Goal: Information Seeking & Learning: Understand process/instructions

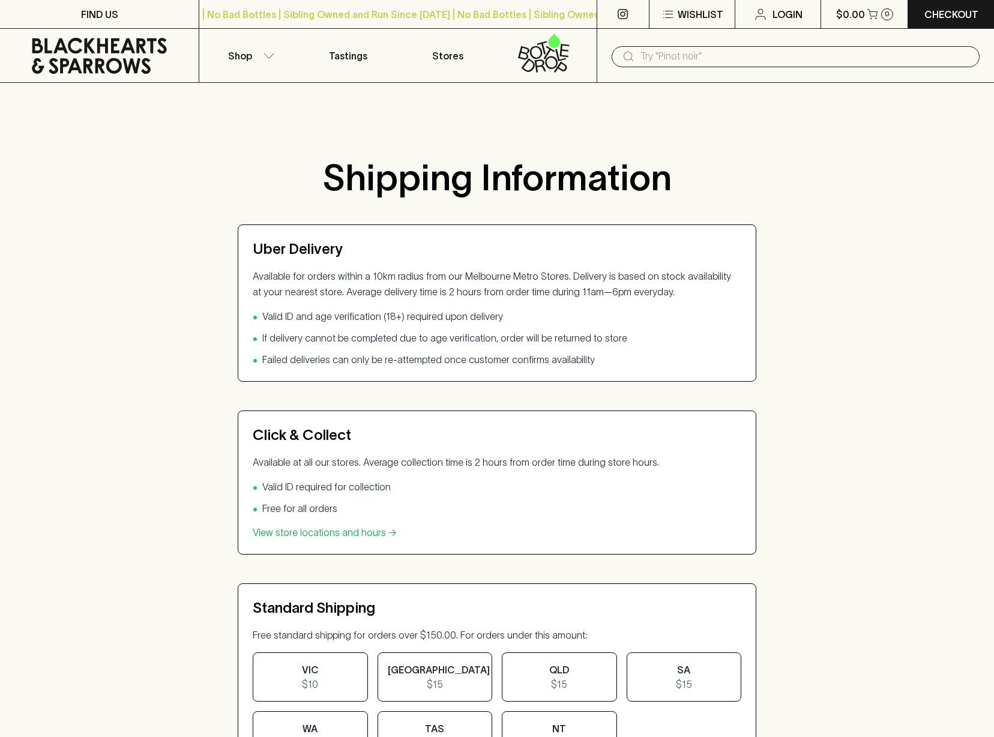
click at [820, 256] on div "Shipping Information Uber Delivery Available for orders within a 10km radius fr…" at bounding box center [497, 523] width 994 height 767
click at [266, 54] on icon "button" at bounding box center [269, 56] width 12 height 6
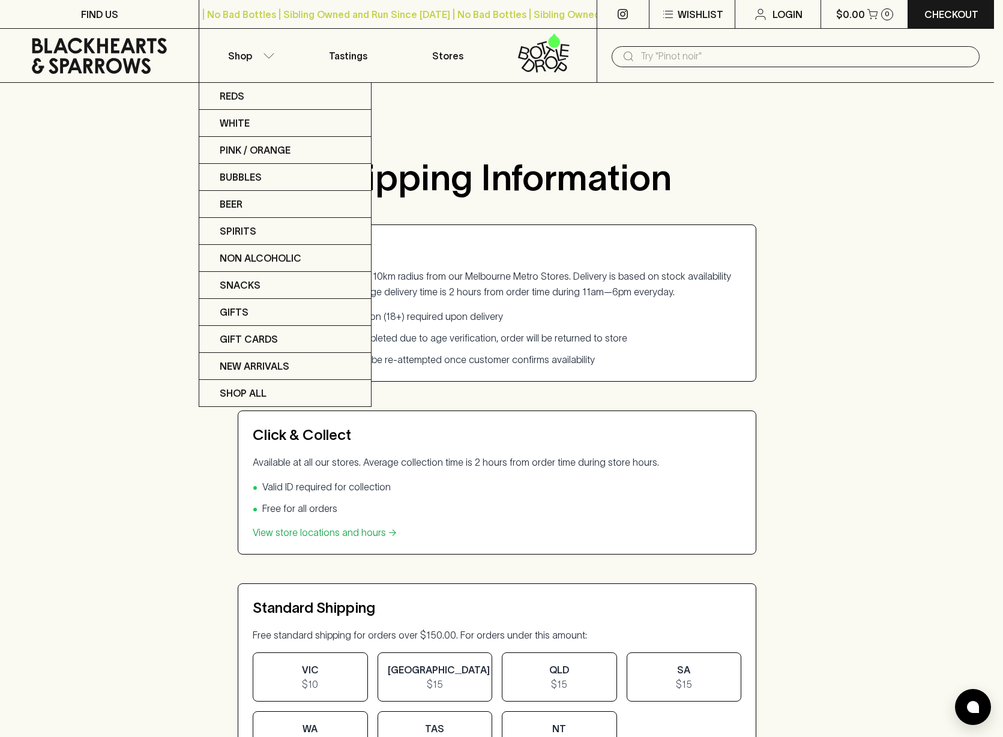
click at [503, 128] on div at bounding box center [501, 368] width 1003 height 737
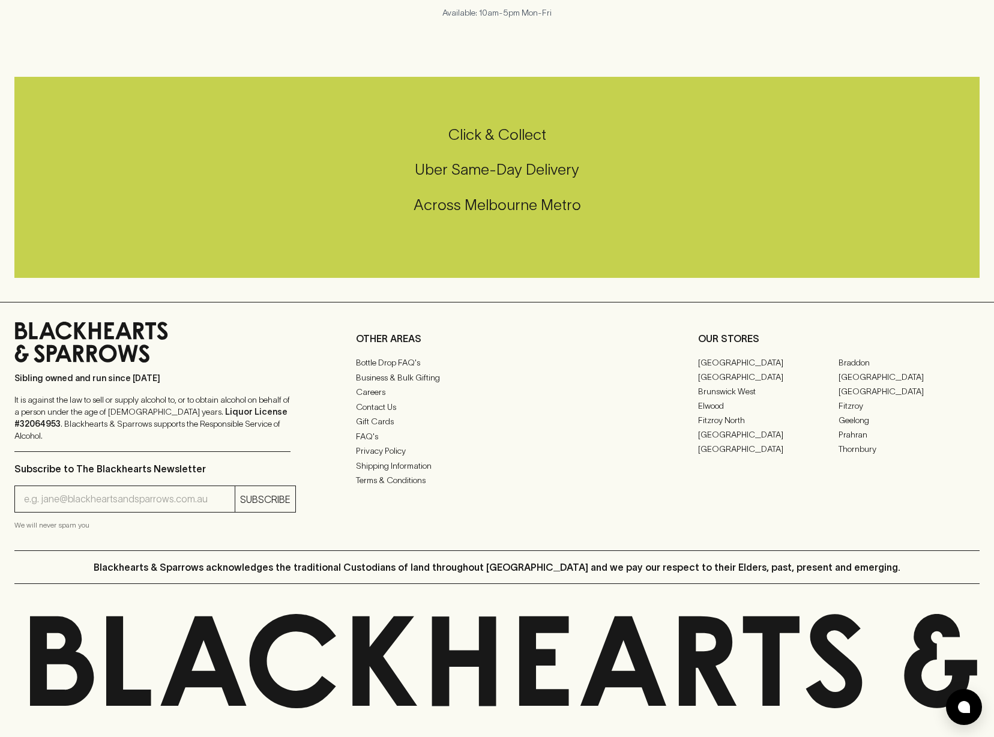
scroll to position [904, 0]
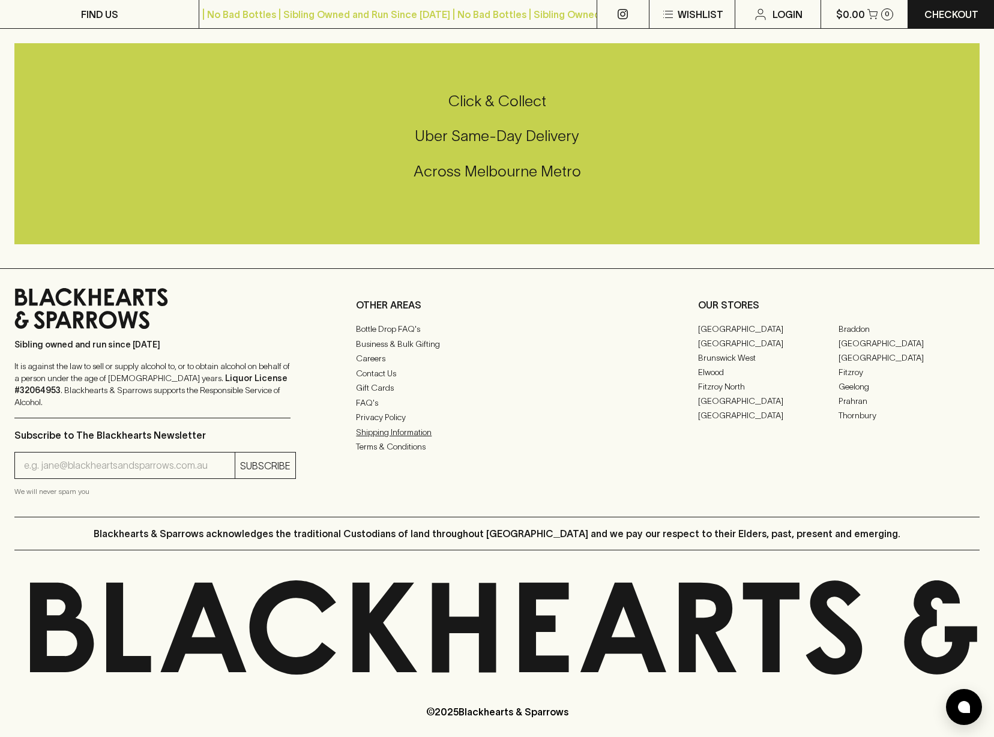
click at [403, 439] on link "Shipping Information" at bounding box center [497, 432] width 282 height 14
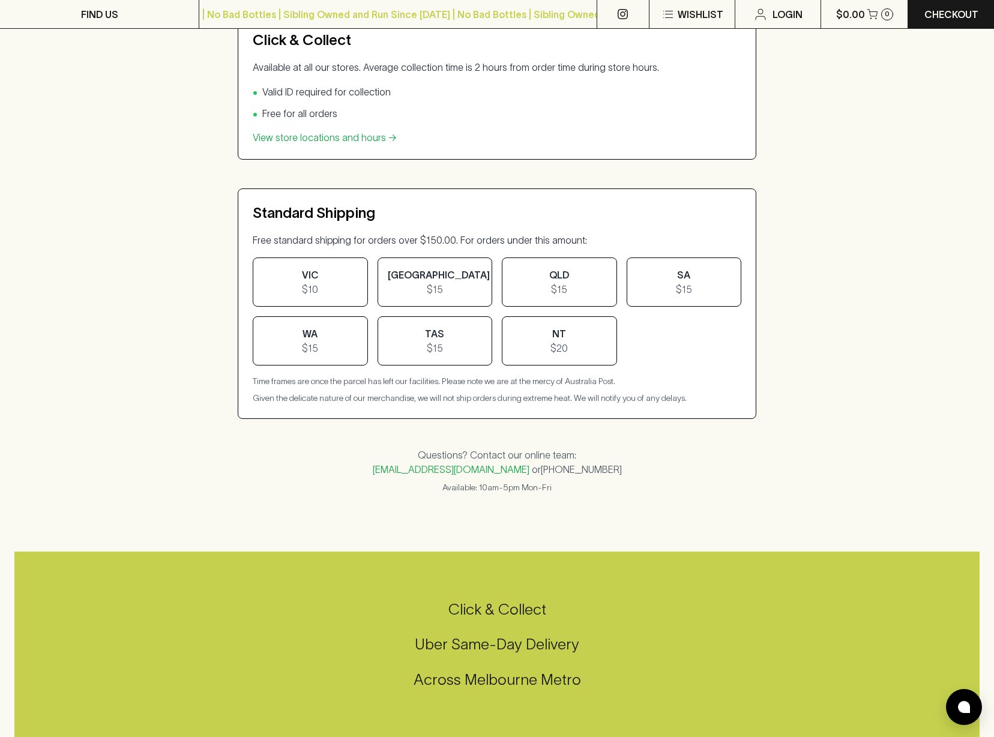
scroll to position [850, 0]
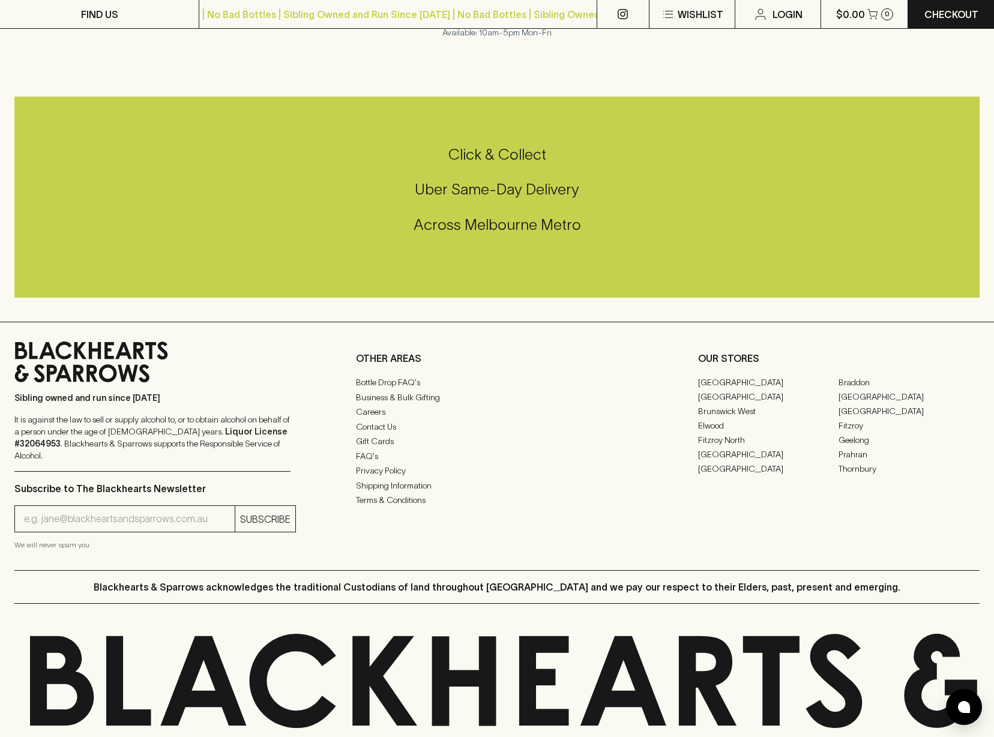
click at [488, 193] on h5 "Uber Same-Day Delivery" at bounding box center [496, 190] width 965 height 20
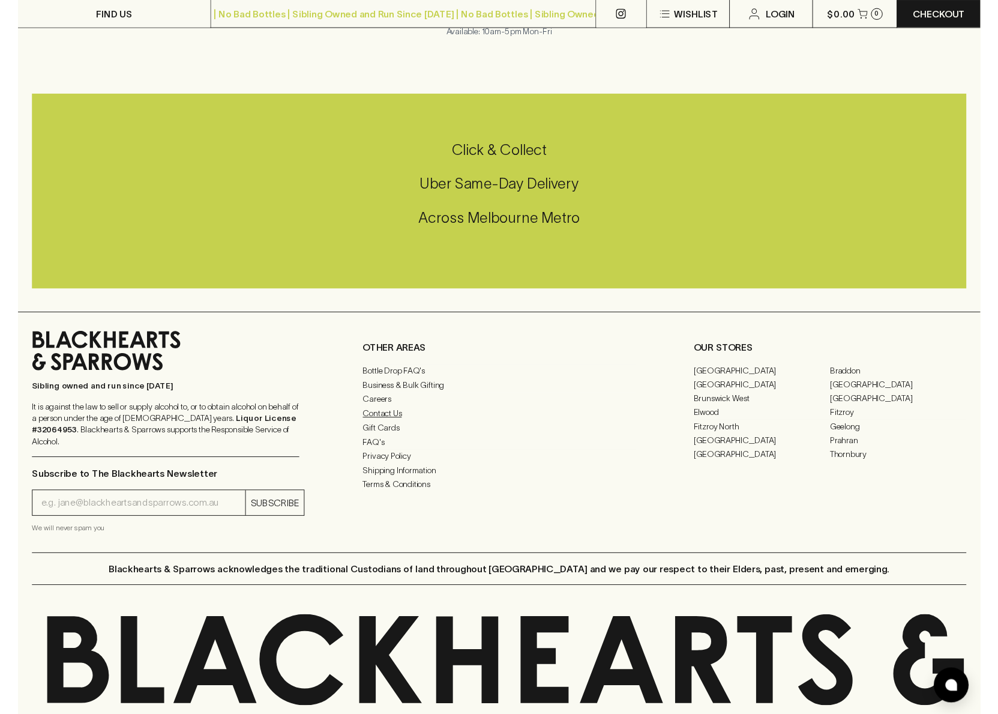
scroll to position [904, 0]
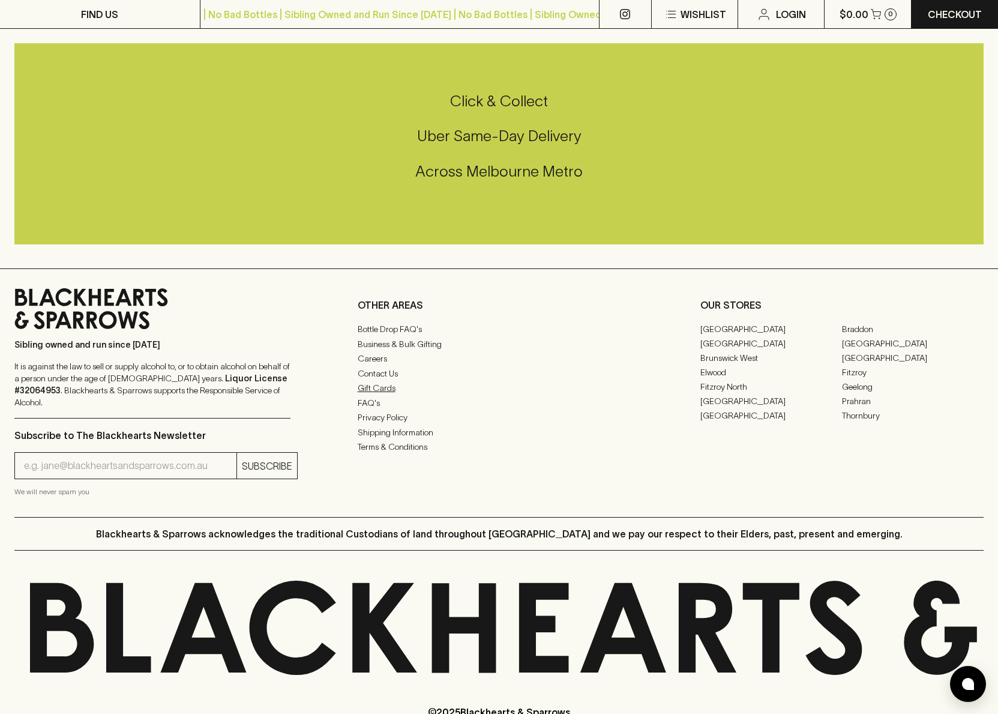
click at [387, 392] on link "Gift Cards" at bounding box center [499, 388] width 283 height 14
